Goal: Find contact information: Find contact information

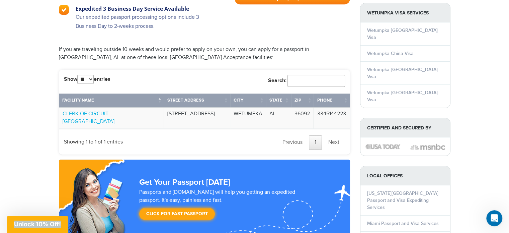
scroll to position [521, 0]
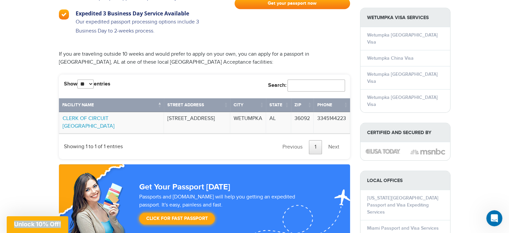
click at [74, 115] on link "CLERK OF CIRCUIT [GEOGRAPHIC_DATA]" at bounding box center [89, 122] width 52 height 14
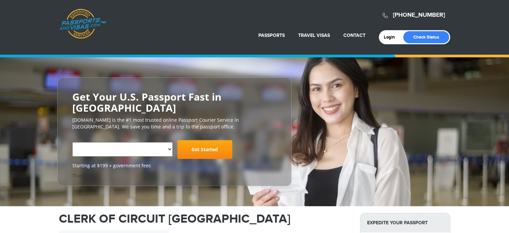
select select "**********"
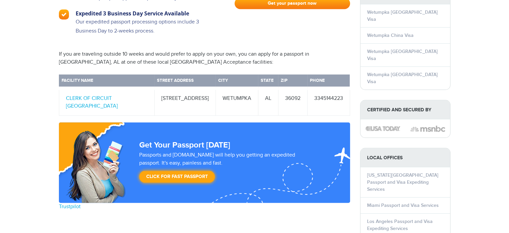
select select "**********"
